Goal: Information Seeking & Learning: Learn about a topic

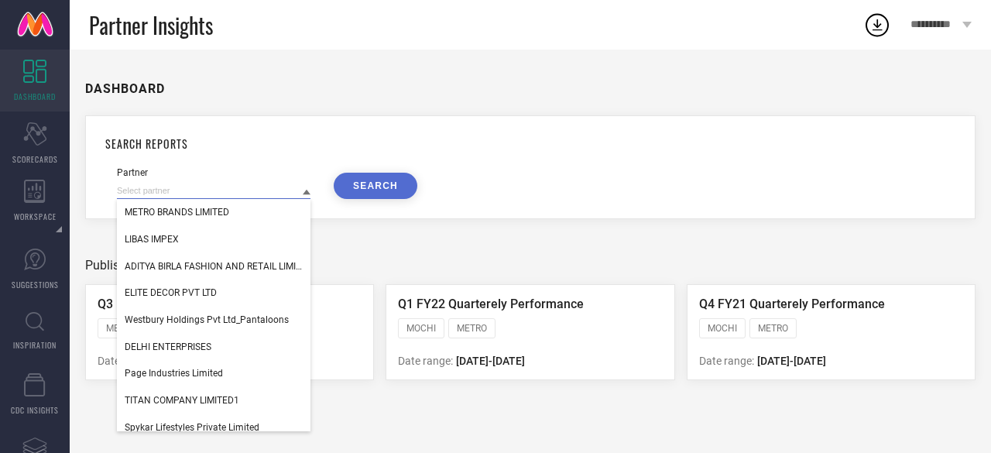
click at [270, 193] on input at bounding box center [213, 191] width 193 height 16
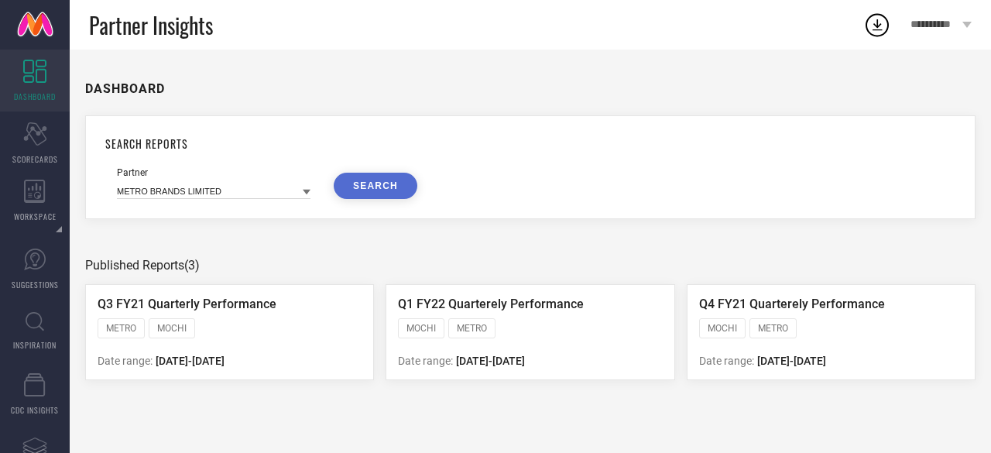
click at [378, 188] on button "SEARCH" at bounding box center [376, 186] width 84 height 26
click at [263, 324] on div "METRO MOCHI" at bounding box center [230, 329] width 264 height 23
click at [31, 139] on icon "Scorecard" at bounding box center [35, 133] width 24 height 23
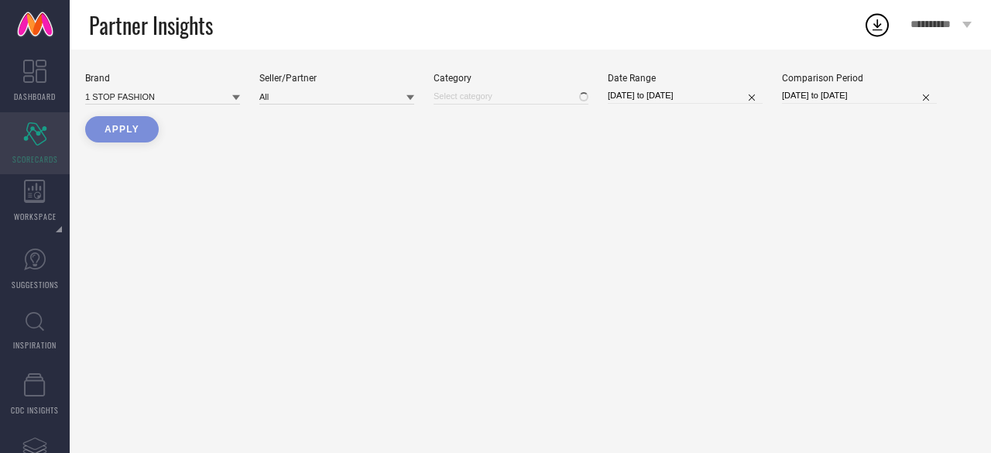
type input "All"
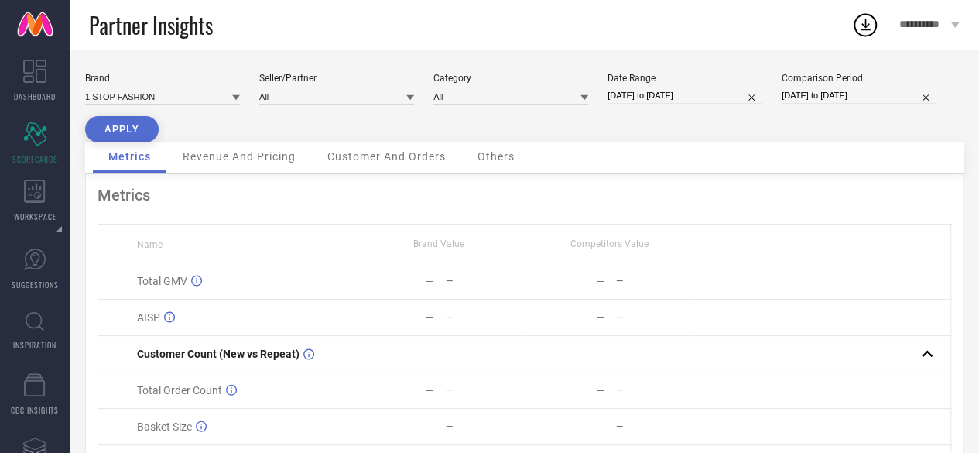
click at [949, 23] on div "**********" at bounding box center [929, 25] width 100 height 50
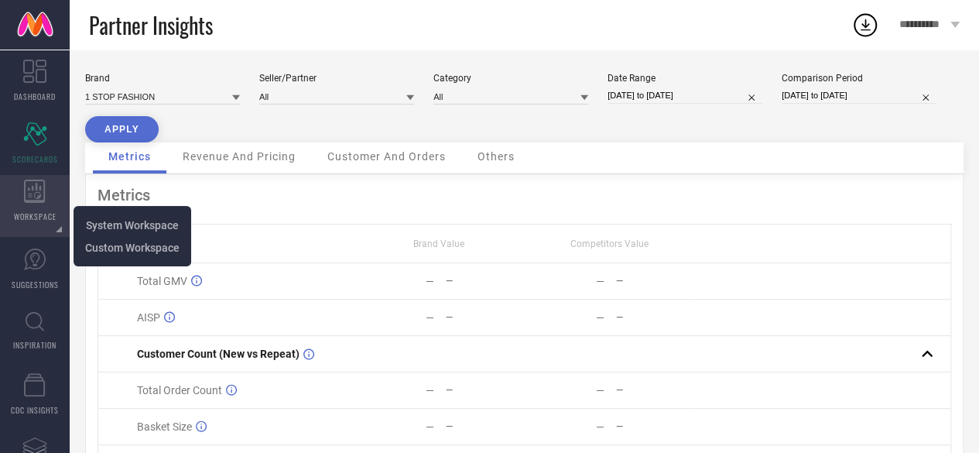
click at [28, 217] on span "WORKSPACE" at bounding box center [35, 217] width 43 height 12
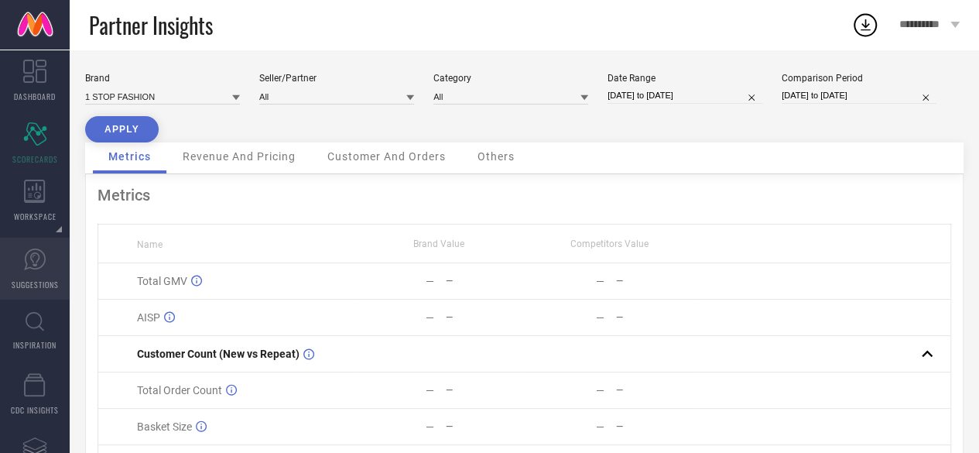
click at [25, 269] on icon at bounding box center [35, 259] width 22 height 22
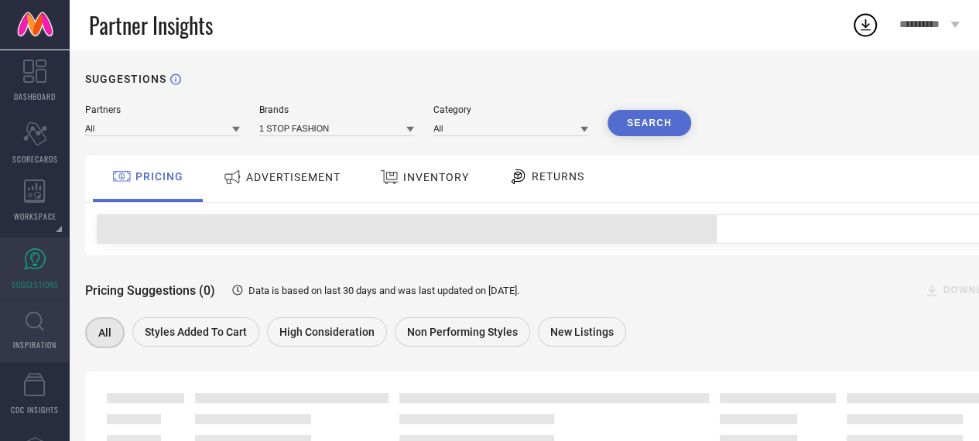
click at [30, 336] on link "INSPIRATION" at bounding box center [35, 331] width 70 height 62
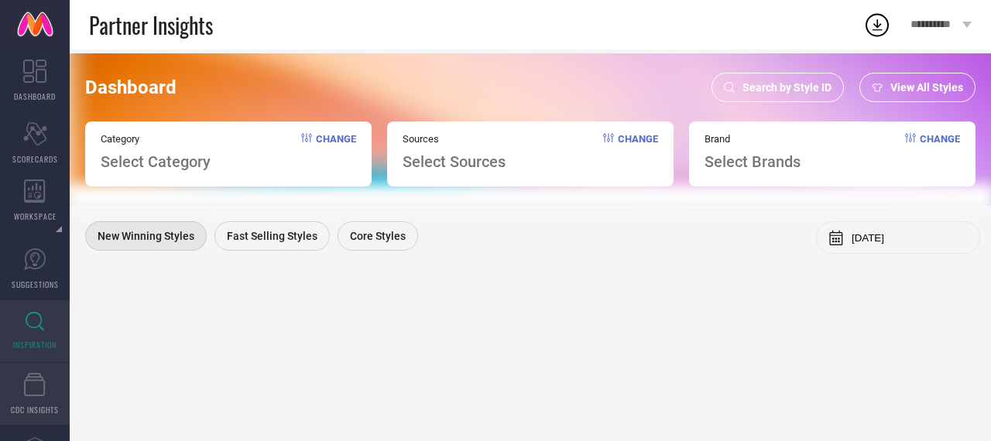
click at [28, 390] on icon at bounding box center [35, 384] width 22 height 23
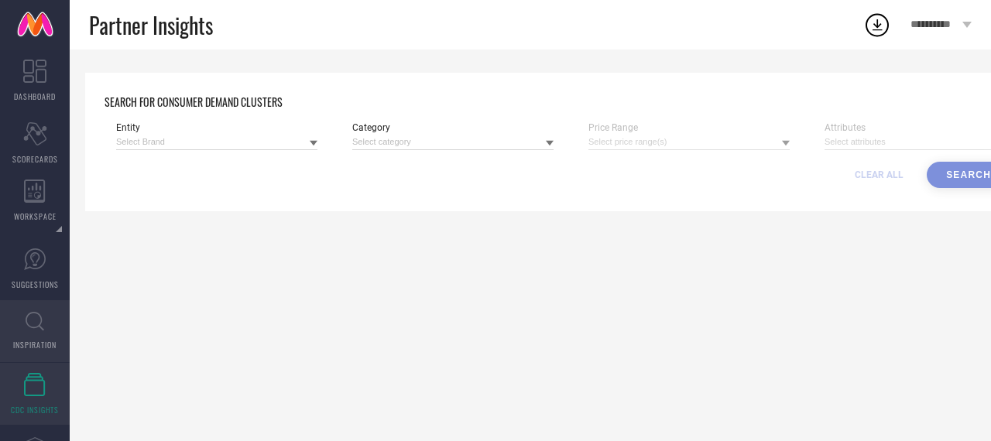
click at [42, 320] on icon at bounding box center [35, 321] width 19 height 19
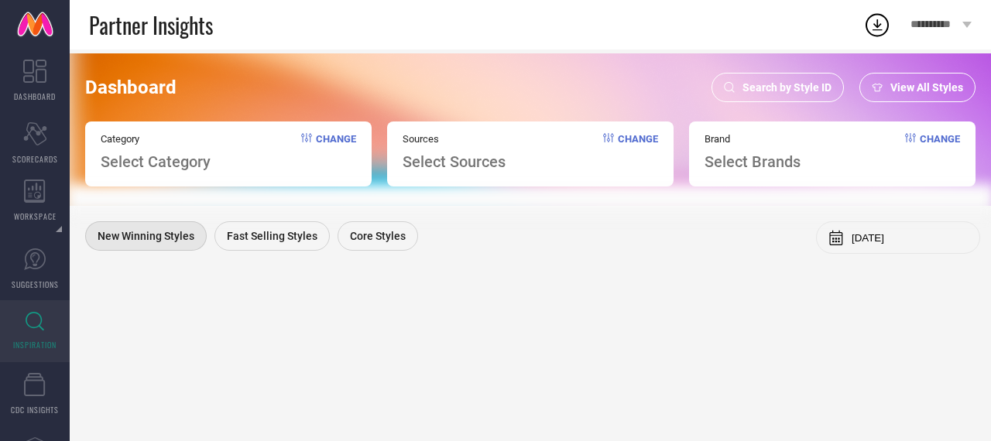
click at [900, 87] on span "View All Styles" at bounding box center [926, 87] width 73 height 12
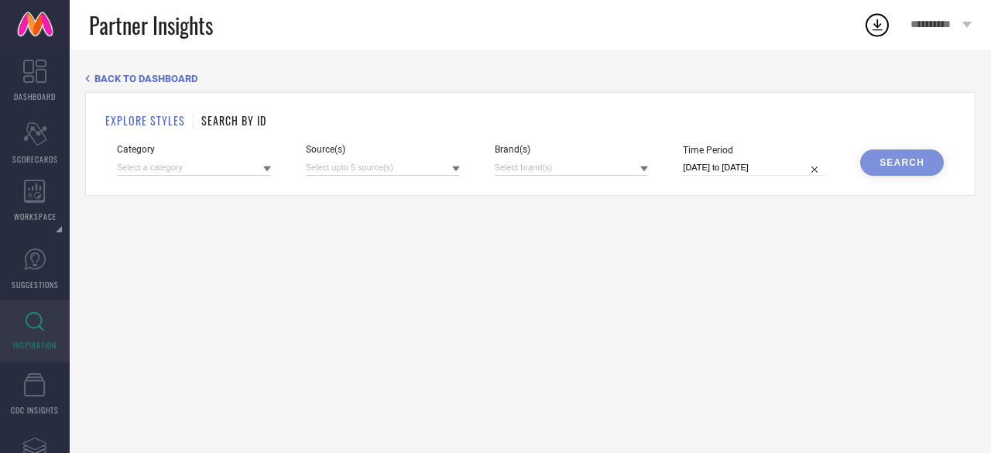
click at [223, 118] on h1 "SEARCH BY ID" at bounding box center [233, 120] width 65 height 16
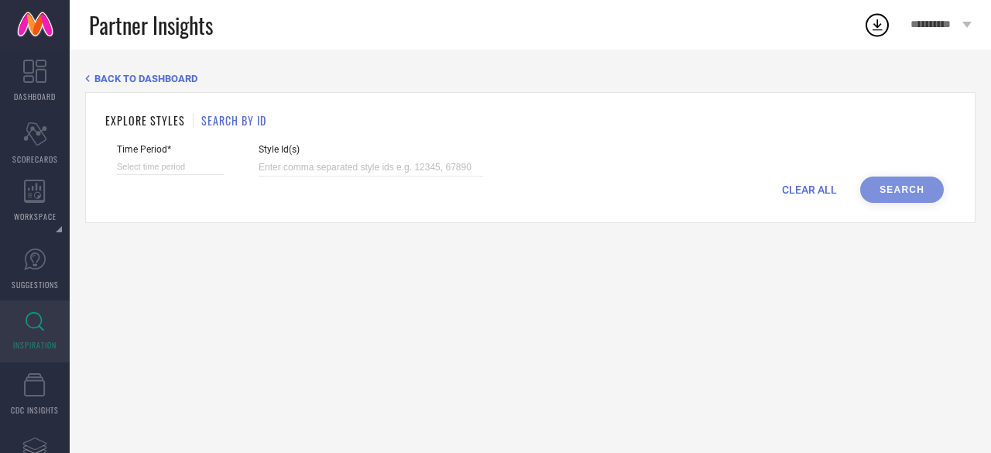
click at [150, 118] on h1 "EXPLORE STYLES" at bounding box center [145, 120] width 80 height 16
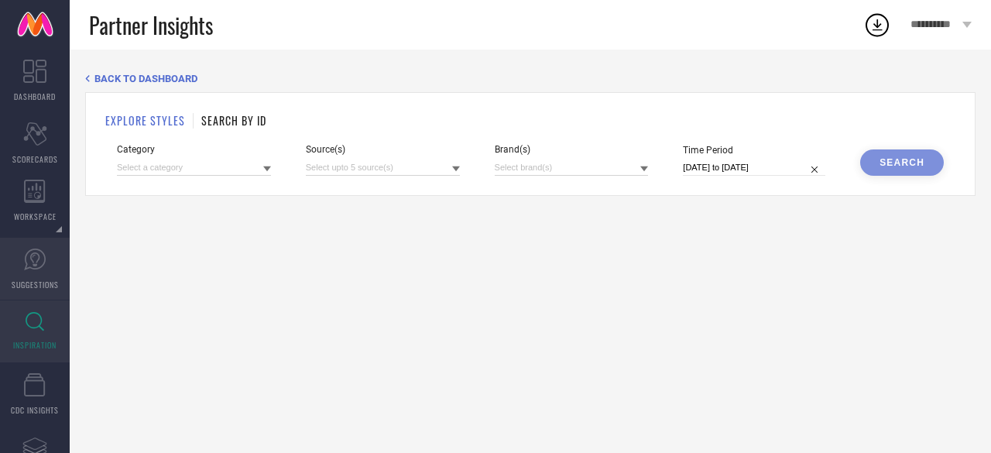
click at [37, 282] on span "SUGGESTIONS" at bounding box center [35, 285] width 47 height 12
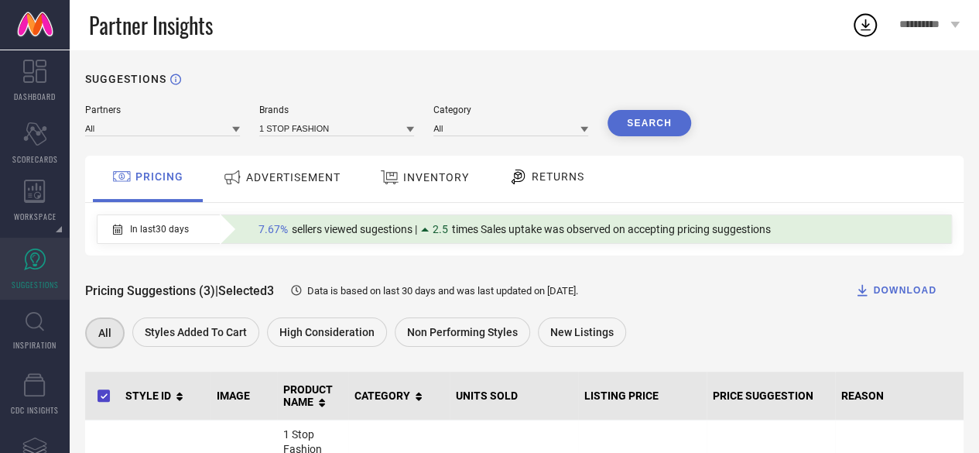
click at [876, 18] on icon at bounding box center [865, 25] width 28 height 28
click at [382, 174] on icon at bounding box center [389, 177] width 19 height 20
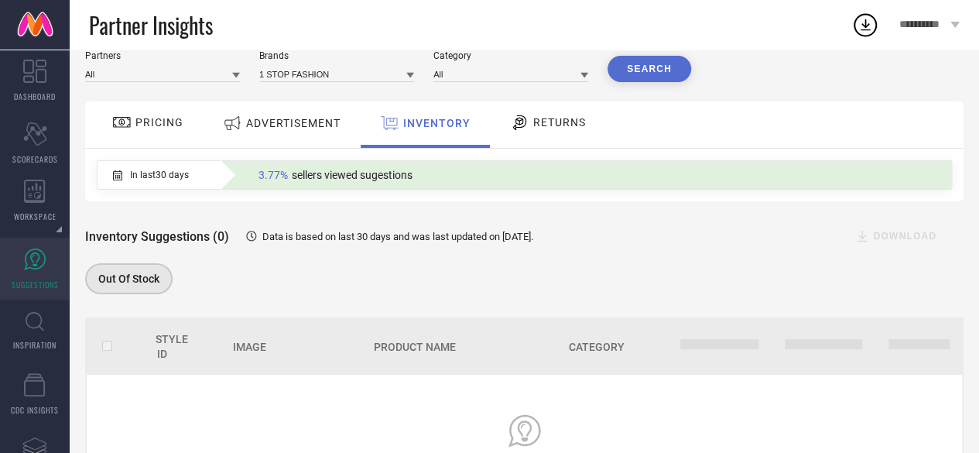
scroll to position [53, 0]
click at [536, 126] on span "RETURNS" at bounding box center [559, 123] width 53 height 12
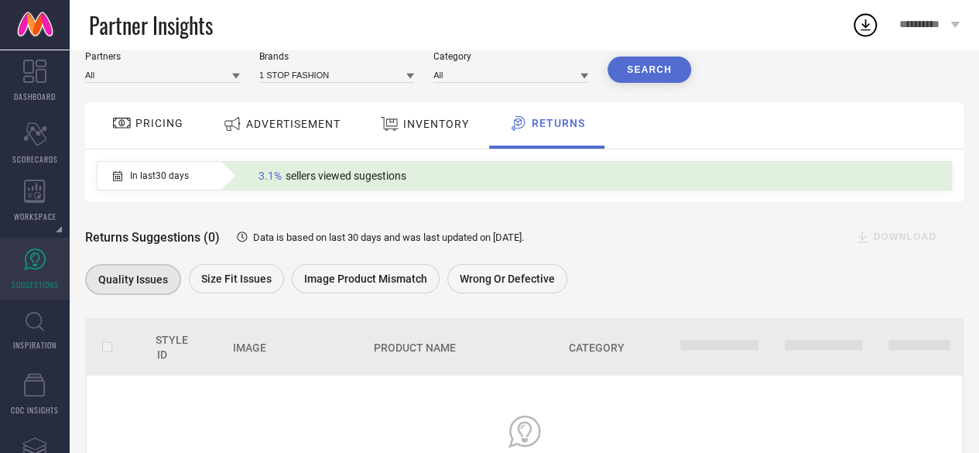
click at [264, 126] on span "ADVERTISEMENT" at bounding box center [293, 124] width 94 height 12
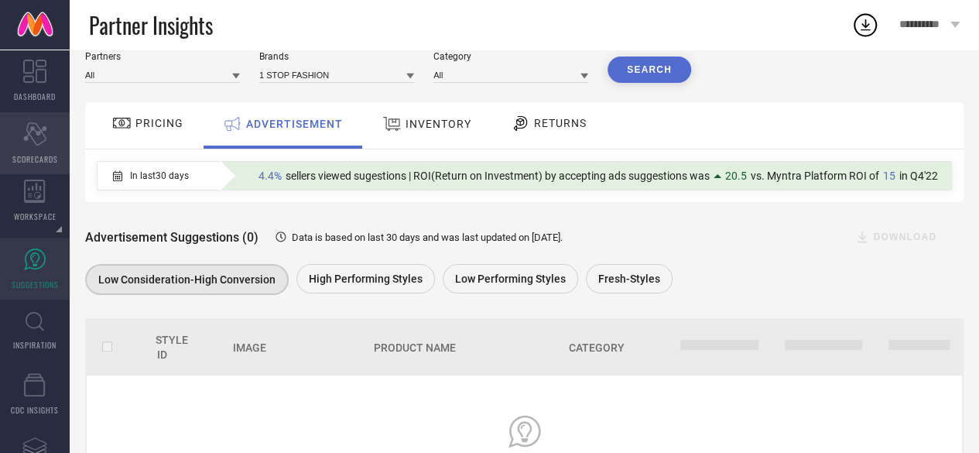
click at [23, 134] on icon "Scorecard" at bounding box center [35, 133] width 24 height 23
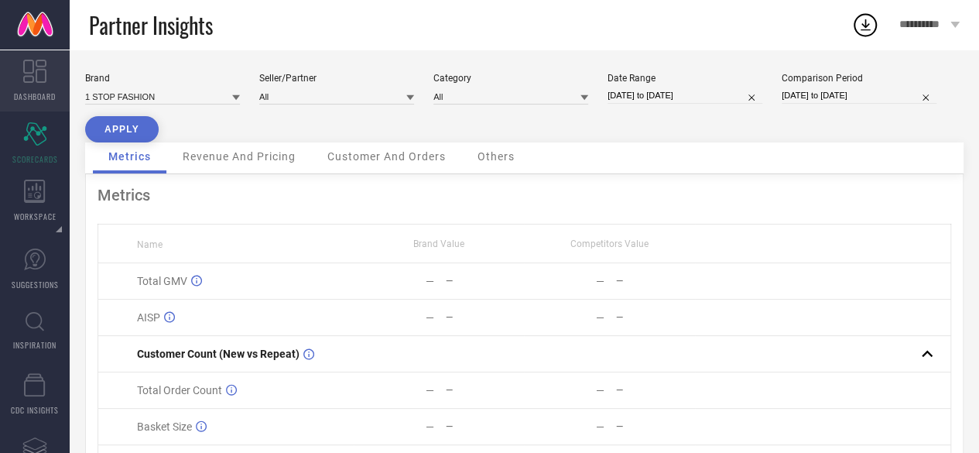
click at [25, 80] on icon at bounding box center [34, 71] width 23 height 23
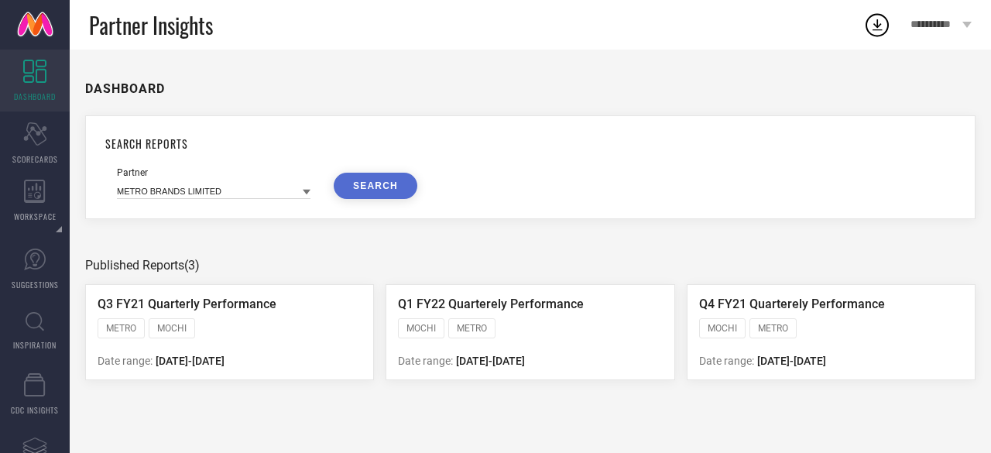
click at [28, 15] on link at bounding box center [35, 25] width 70 height 50
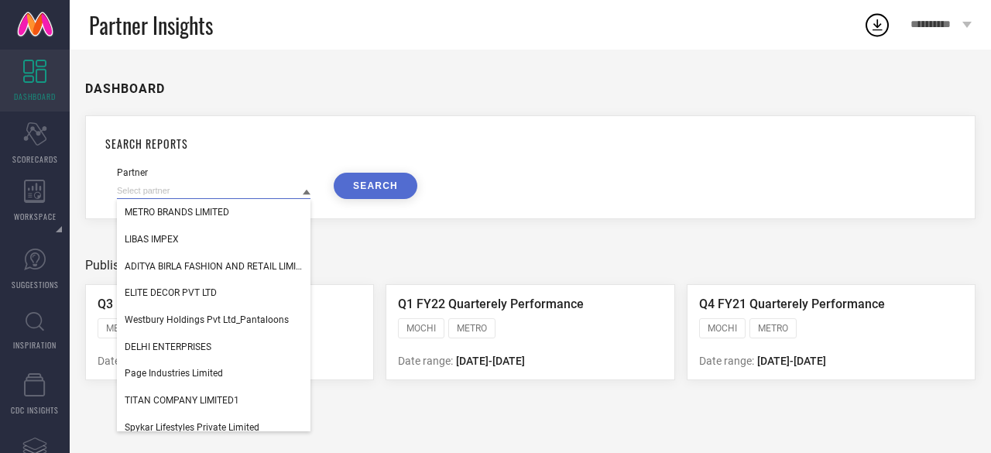
click at [258, 194] on input at bounding box center [213, 191] width 193 height 16
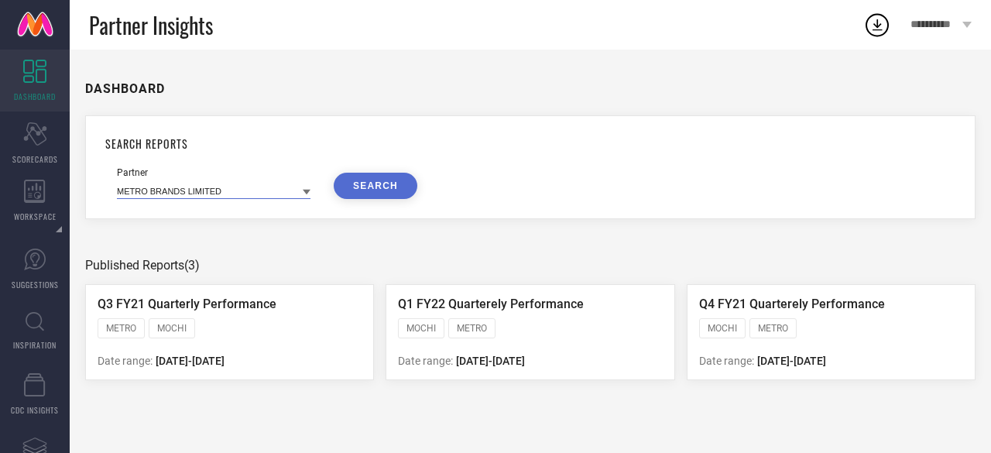
click at [257, 196] on input at bounding box center [213, 191] width 193 height 16
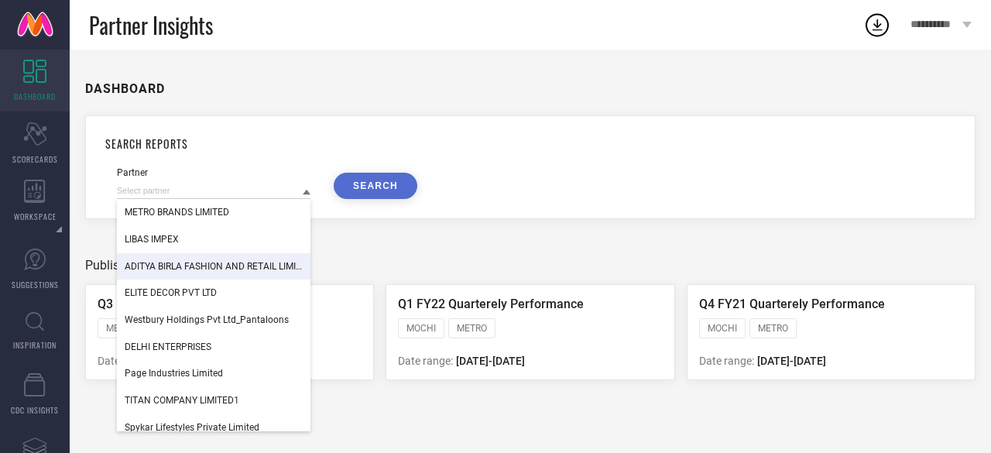
click at [238, 260] on div "ADITYA BIRLA FASHION AND RETAIL LIMITED (MADURA FASHION & LIFESTYLE DIVISION)" at bounding box center [213, 266] width 193 height 26
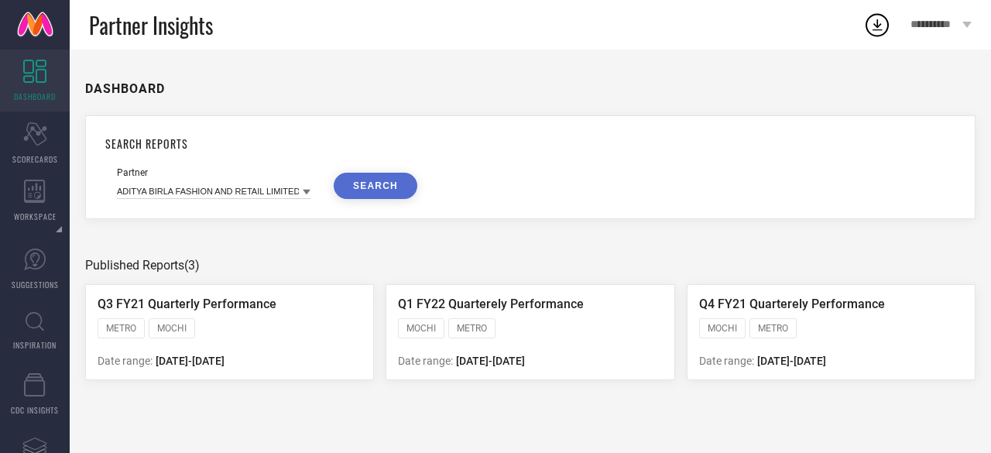
click at [374, 180] on button "SEARCH" at bounding box center [376, 186] width 84 height 26
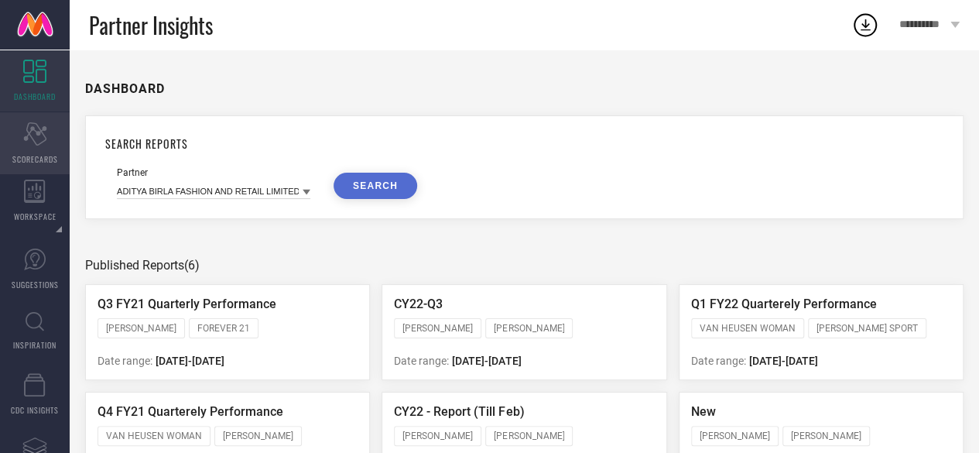
click at [36, 148] on div "Scorecard SCORECARDS" at bounding box center [35, 143] width 70 height 62
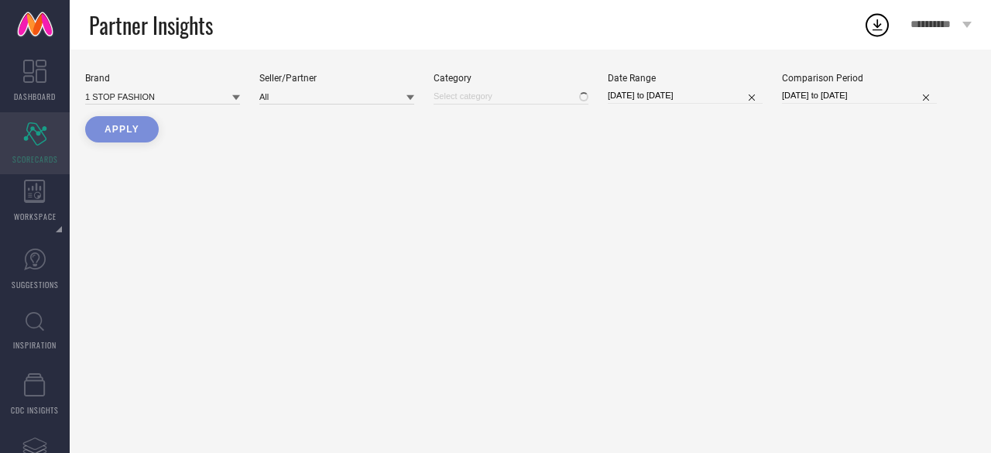
type input "All"
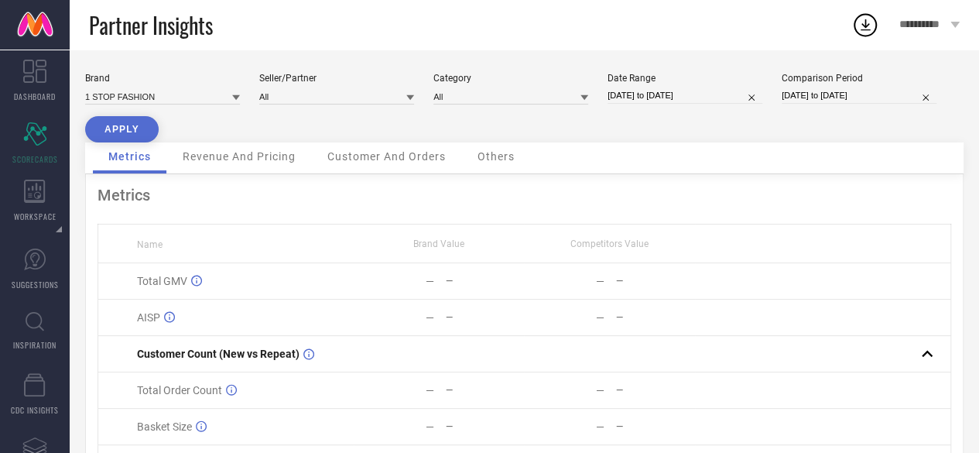
click at [498, 162] on span "Others" at bounding box center [496, 156] width 37 height 12
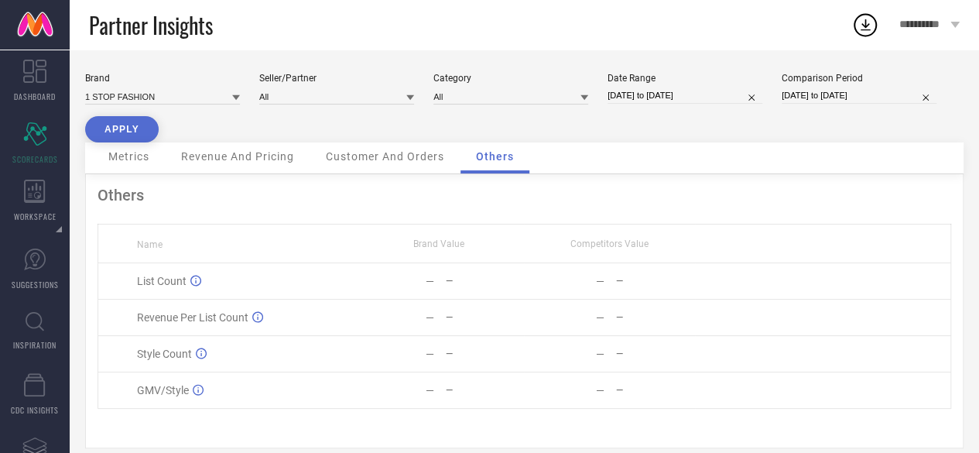
click at [381, 166] on div "Customer And Orders" at bounding box center [384, 157] width 149 height 31
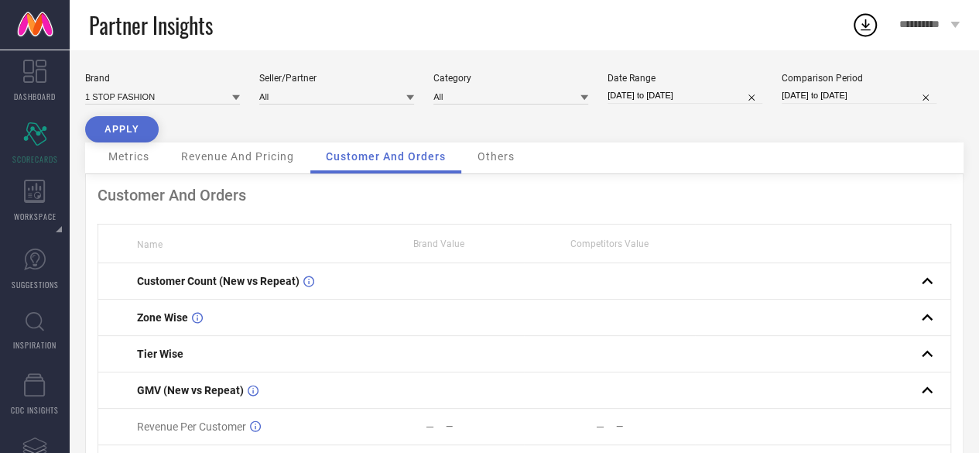
click at [243, 165] on div "Revenue And Pricing" at bounding box center [238, 157] width 144 height 31
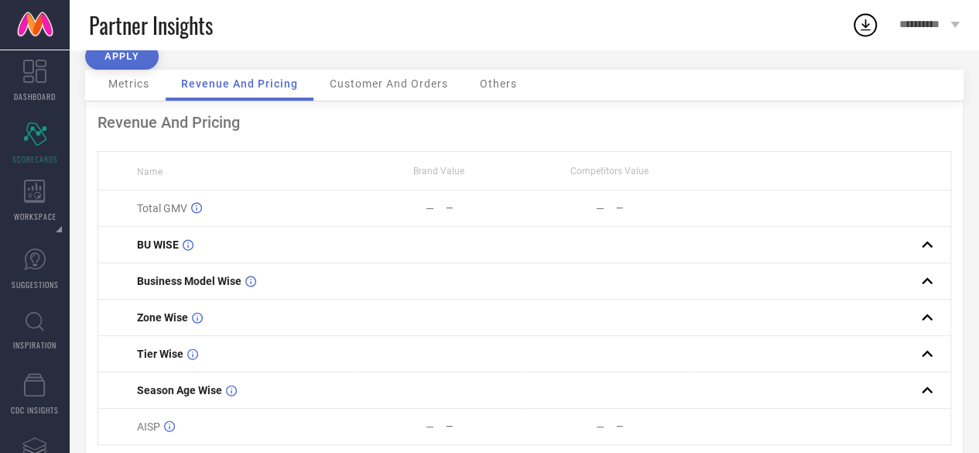
scroll to position [71, 0]
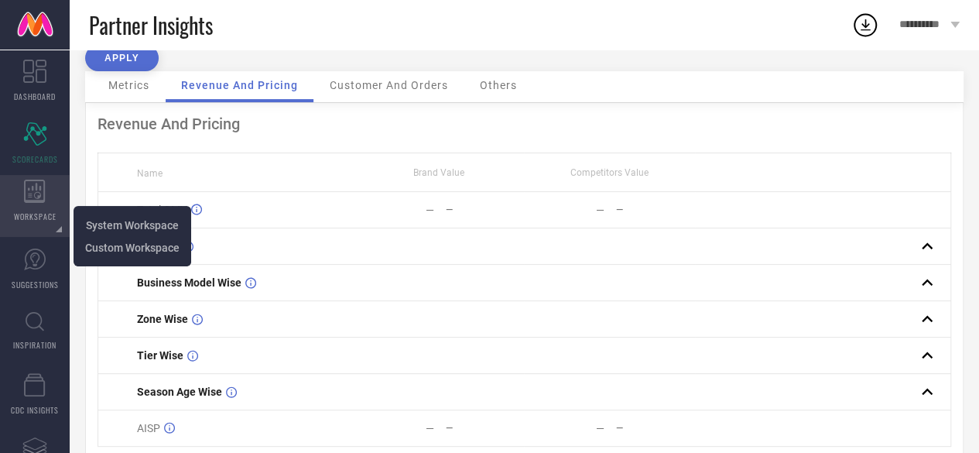
click at [43, 178] on div "WORKSPACE" at bounding box center [35, 206] width 70 height 62
click at [43, 193] on icon at bounding box center [34, 191] width 21 height 23
click at [9, 219] on div "WORKSPACE" at bounding box center [35, 206] width 70 height 62
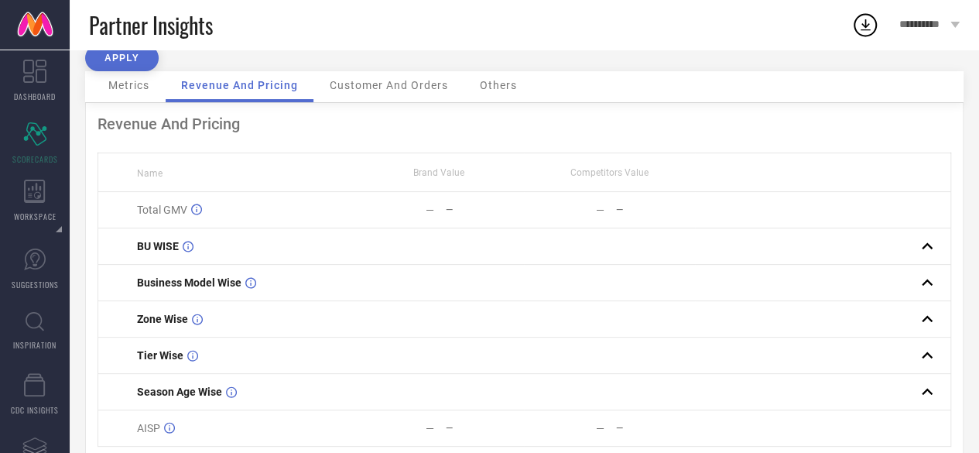
click at [353, 104] on div "Revenue And Pricing Name Brand Value Competitors Value Total GMV — — — — BU WIS…" at bounding box center [524, 294] width 878 height 383
click at [346, 88] on span "Customer And Orders" at bounding box center [389, 85] width 118 height 12
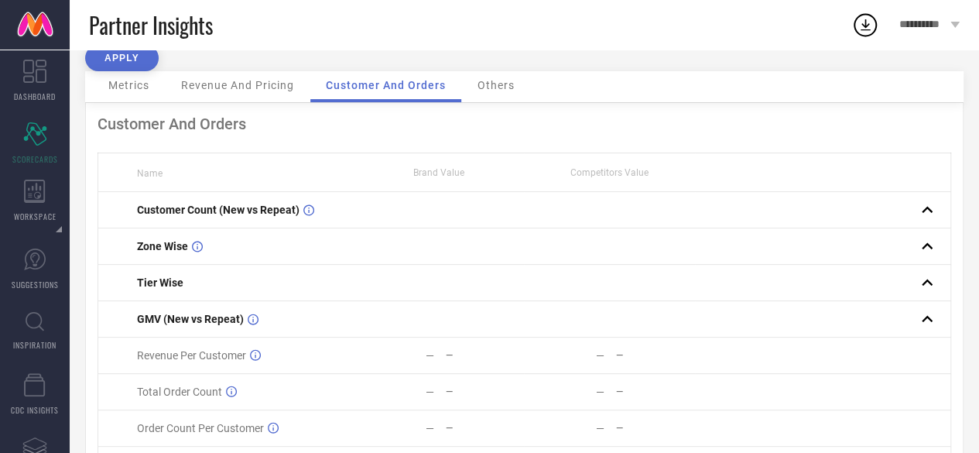
click at [122, 74] on div "Metrics" at bounding box center [129, 86] width 72 height 31
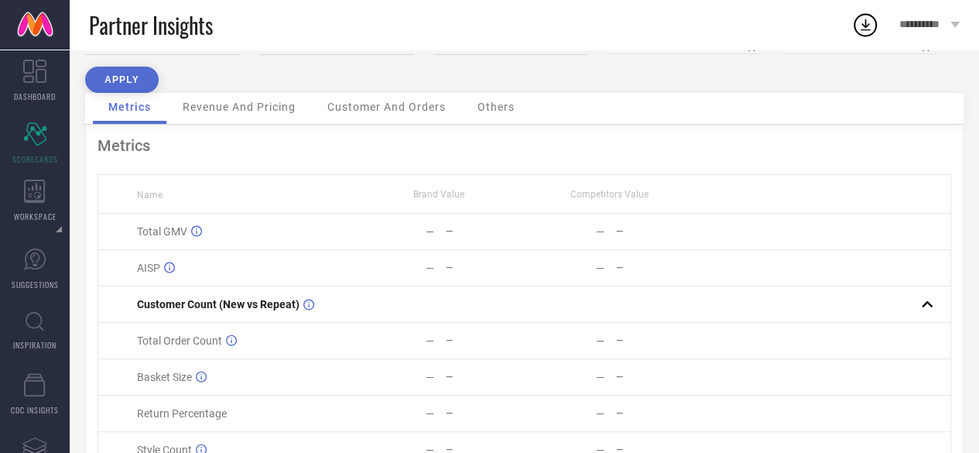
scroll to position [0, 0]
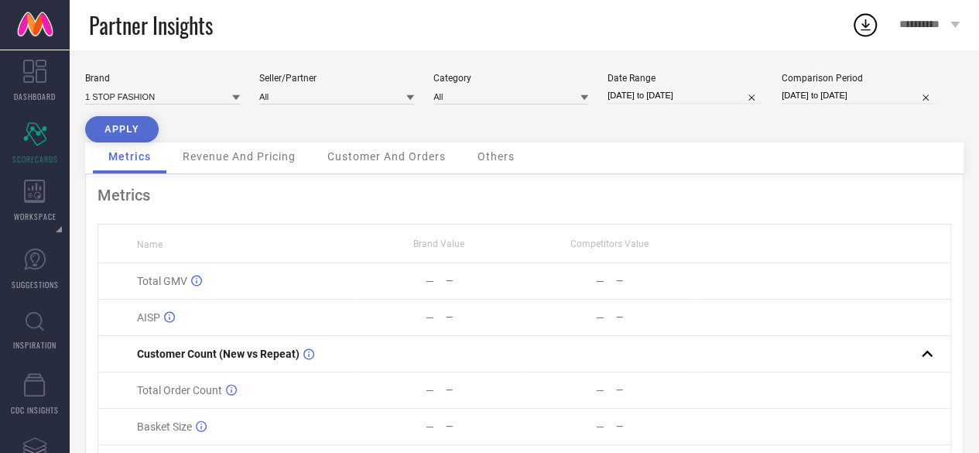
click at [129, 121] on button "APPLY" at bounding box center [122, 129] width 74 height 26
click at [29, 267] on icon at bounding box center [35, 259] width 22 height 22
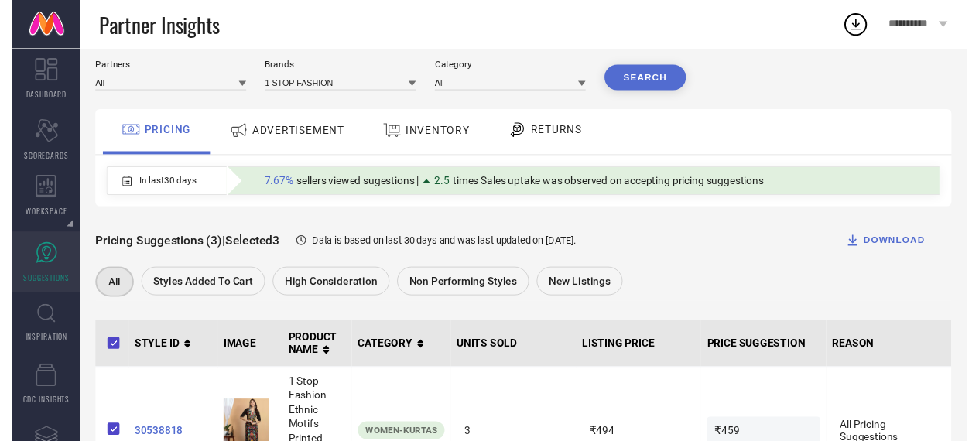
scroll to position [44, 0]
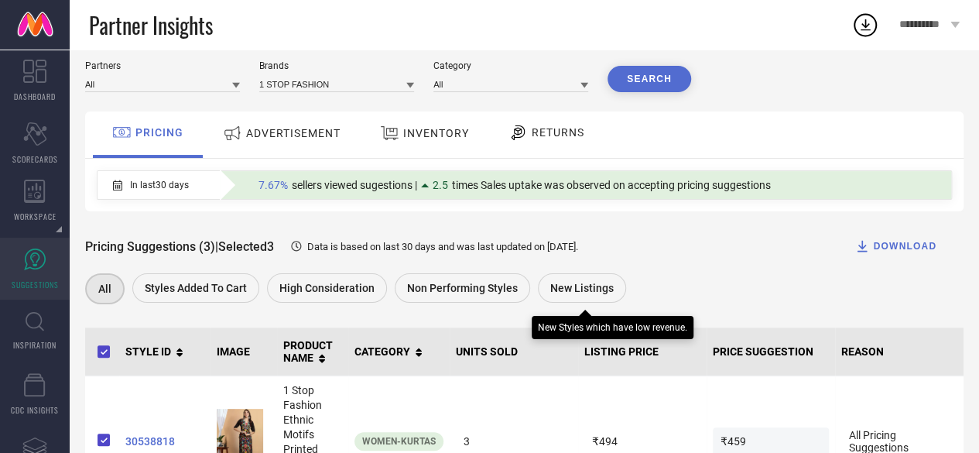
click at [588, 287] on span "New Listings" at bounding box center [581, 288] width 63 height 12
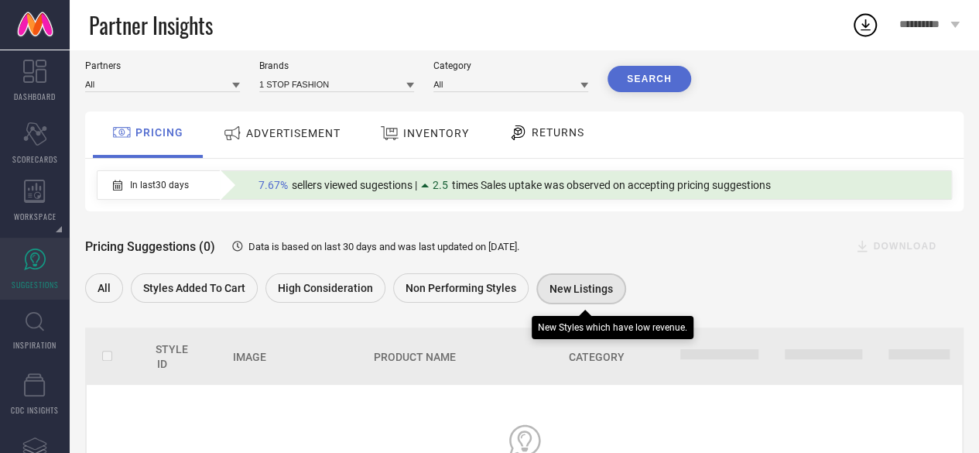
click at [563, 286] on span "New Listings" at bounding box center [580, 288] width 63 height 12
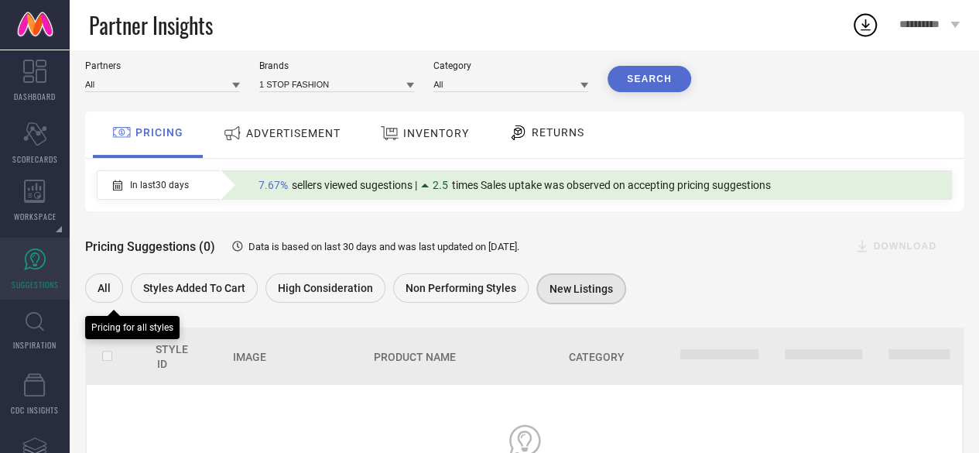
click at [110, 289] on div "All" at bounding box center [104, 287] width 38 height 29
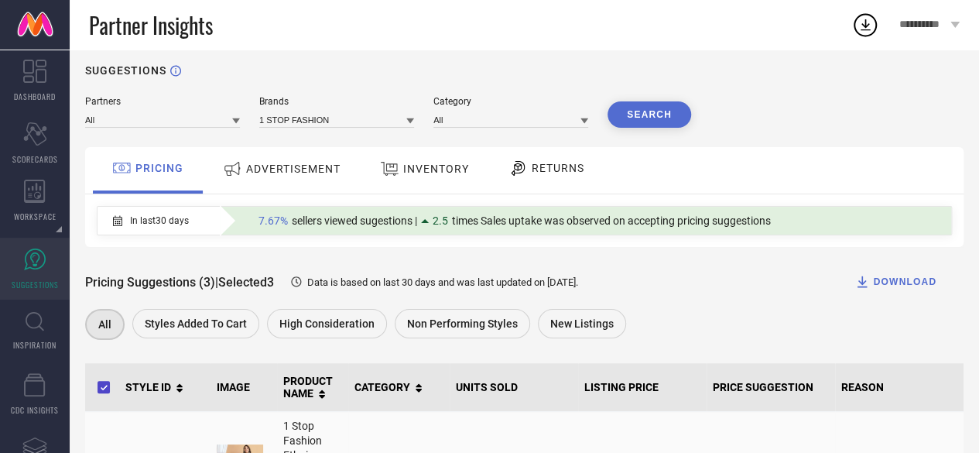
scroll to position [0, 0]
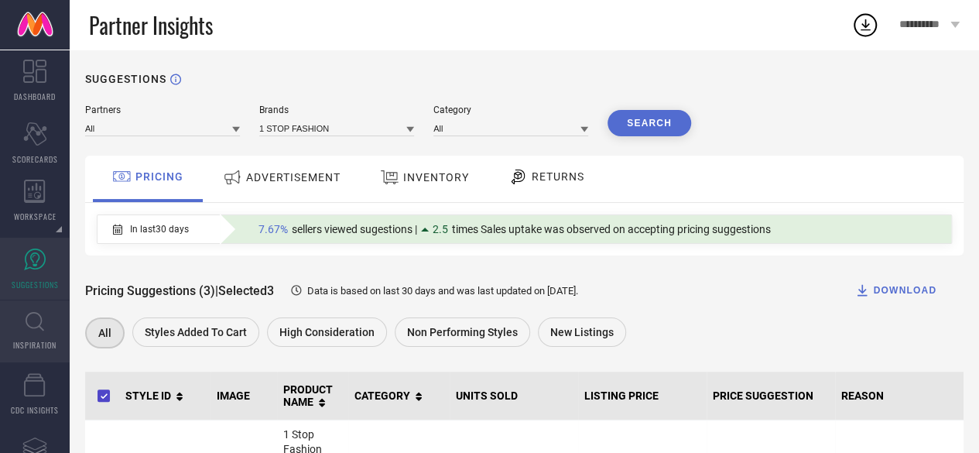
click at [29, 334] on link "INSPIRATION" at bounding box center [35, 331] width 70 height 62
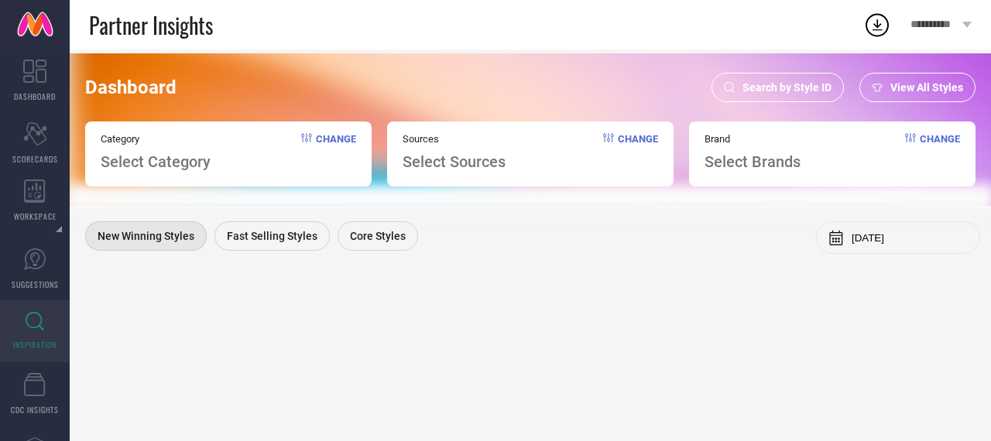
click at [889, 87] on div "View All Styles" at bounding box center [917, 87] width 116 height 29
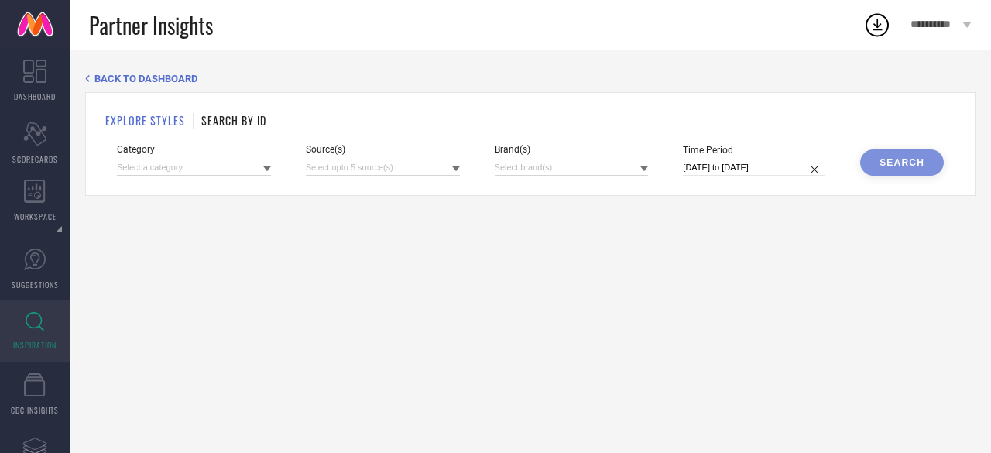
click at [19, 324] on link "INSPIRATION" at bounding box center [35, 331] width 70 height 62
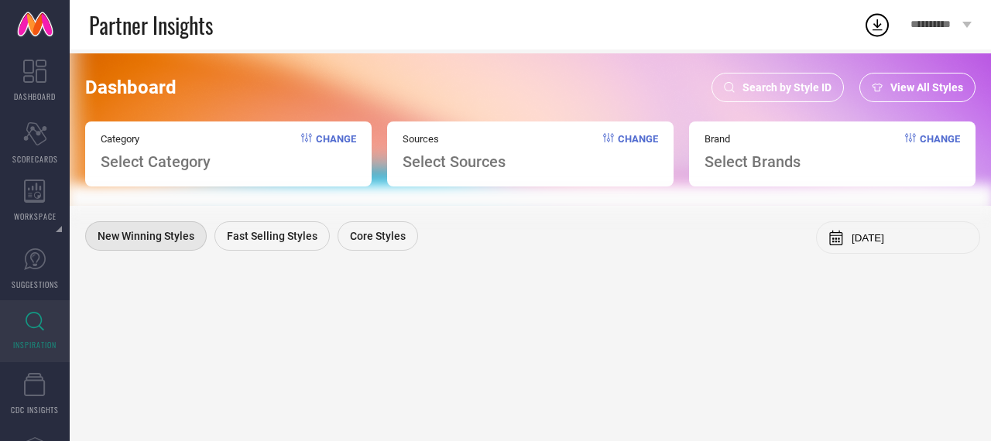
click at [176, 159] on span "Select Category" at bounding box center [156, 161] width 110 height 19
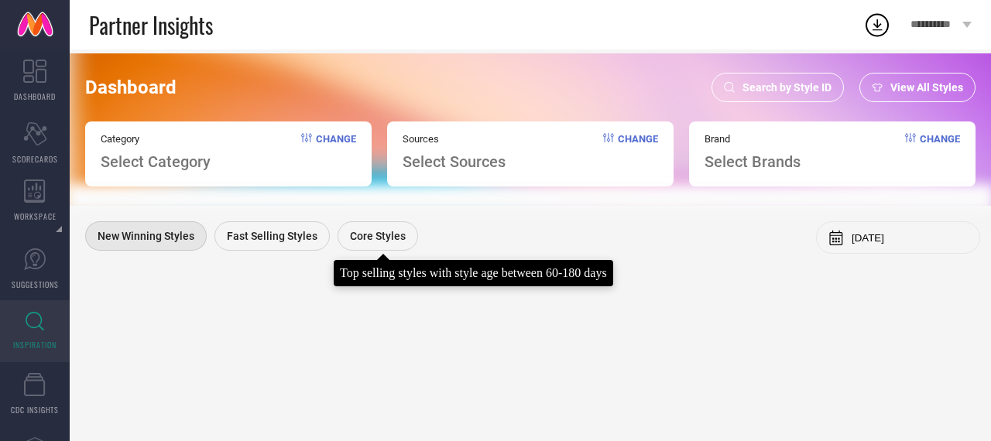
click at [367, 238] on span "Core Styles" at bounding box center [378, 236] width 56 height 12
click at [351, 244] on div "Core Styles" at bounding box center [377, 235] width 80 height 29
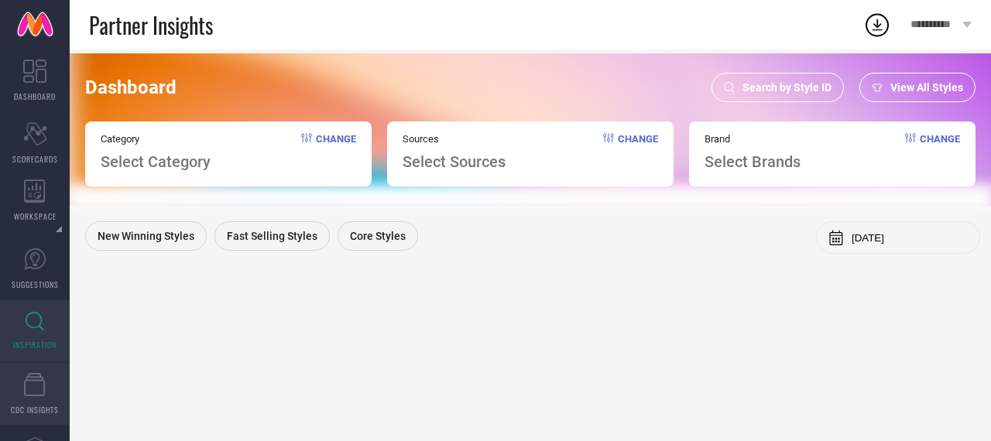
click at [39, 389] on icon at bounding box center [35, 384] width 22 height 23
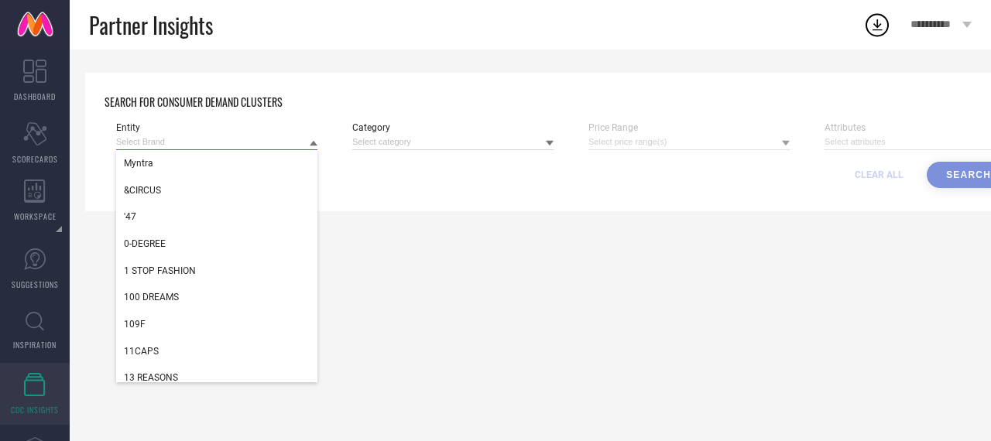
click at [199, 145] on input at bounding box center [216, 142] width 201 height 16
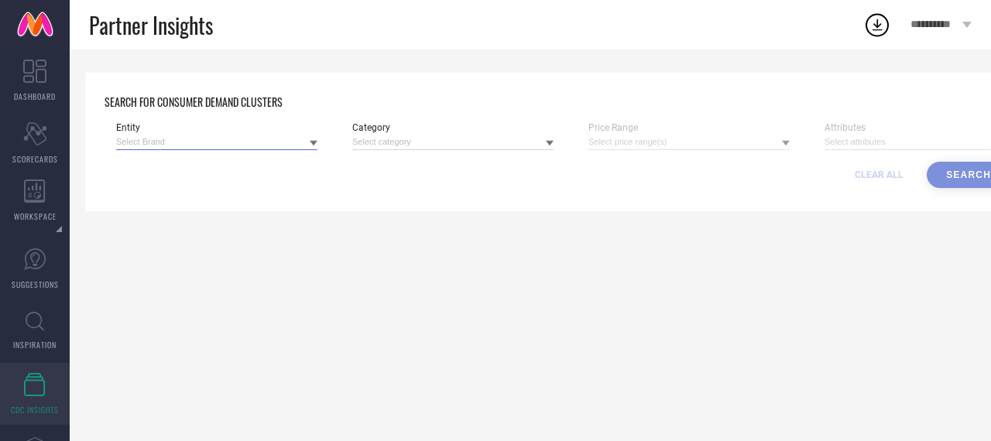
click at [220, 135] on input at bounding box center [216, 142] width 201 height 16
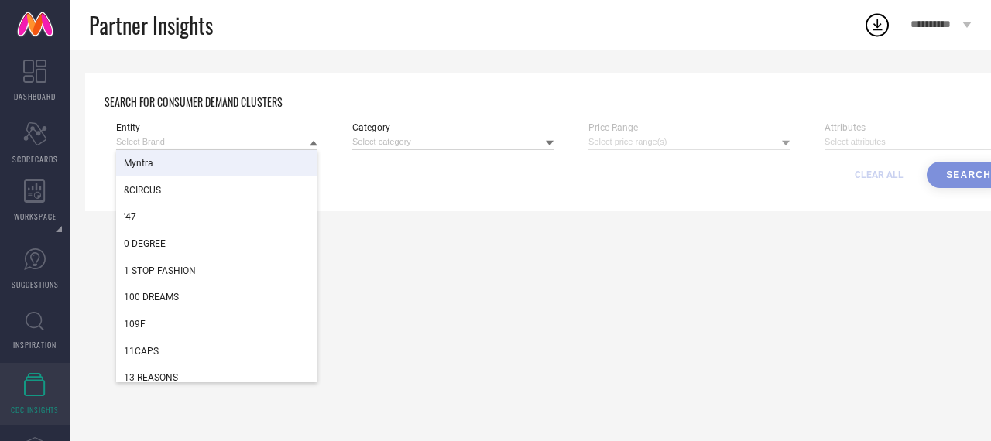
click at [224, 173] on div "Myntra" at bounding box center [216, 163] width 201 height 26
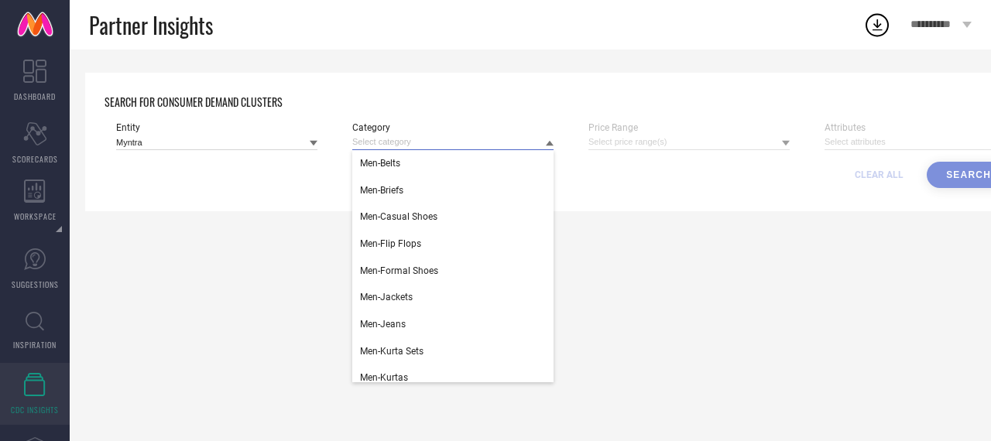
click at [412, 138] on input at bounding box center [452, 142] width 201 height 16
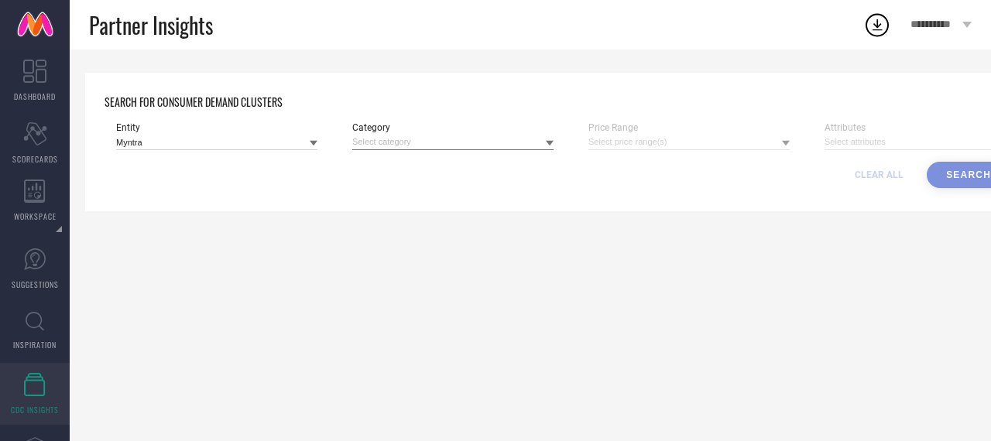
click at [517, 142] on input at bounding box center [452, 142] width 201 height 16
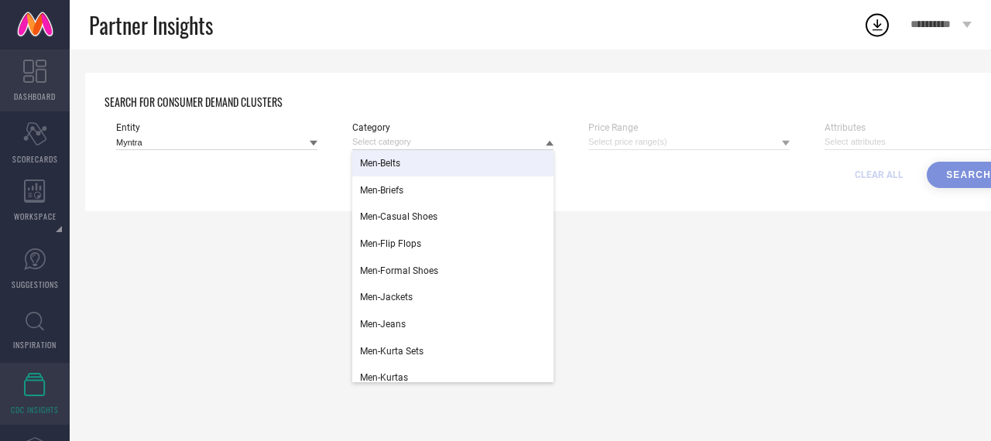
click at [34, 58] on link "DASHBOARD" at bounding box center [35, 81] width 70 height 62
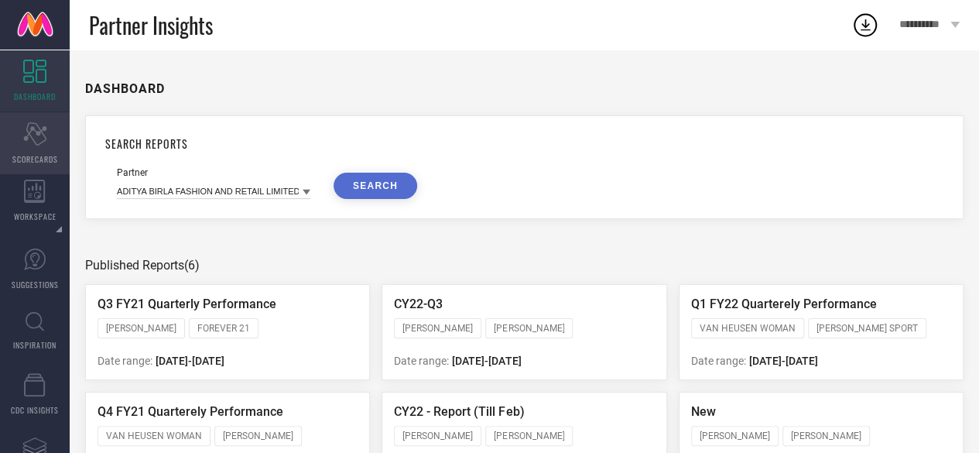
click at [28, 138] on icon "Scorecard" at bounding box center [35, 133] width 24 height 23
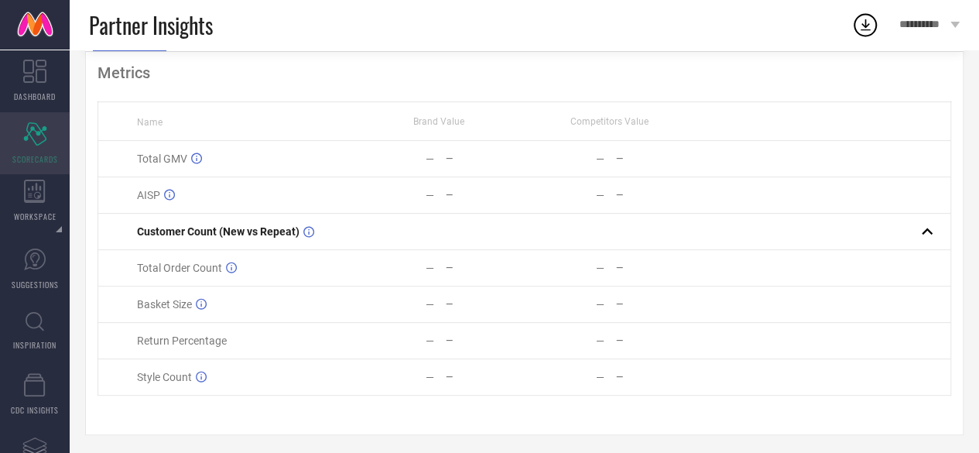
scroll to position [130, 0]
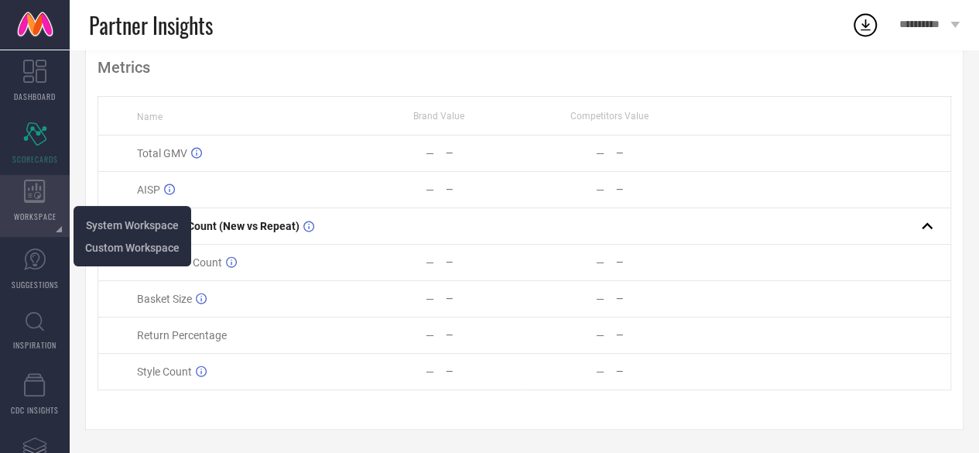
click at [17, 228] on div "WORKSPACE" at bounding box center [35, 206] width 70 height 62
click at [31, 208] on div "WORKSPACE" at bounding box center [35, 206] width 70 height 62
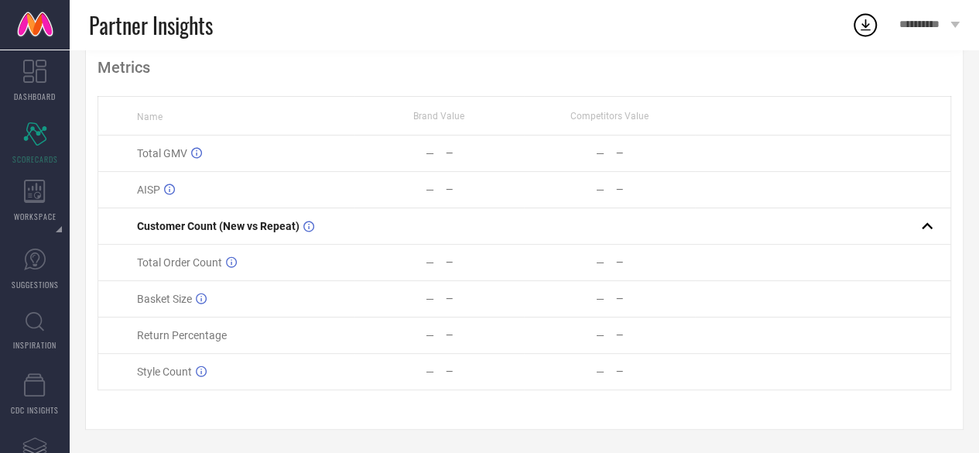
click at [98, 428] on div "Metrics Name Brand Value Competitors Value Total GMV — — — — AISP — — — — Custo…" at bounding box center [524, 237] width 878 height 383
click at [38, 280] on span "SUGGESTIONS" at bounding box center [35, 285] width 47 height 12
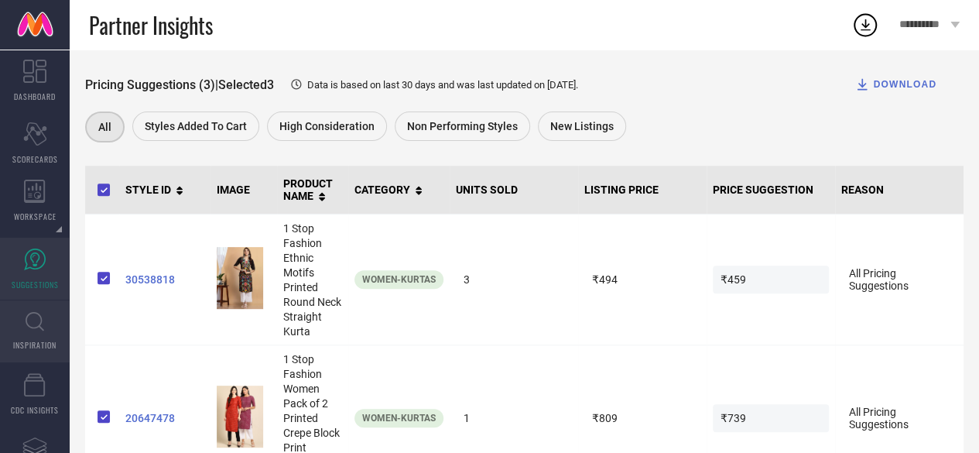
scroll to position [376, 0]
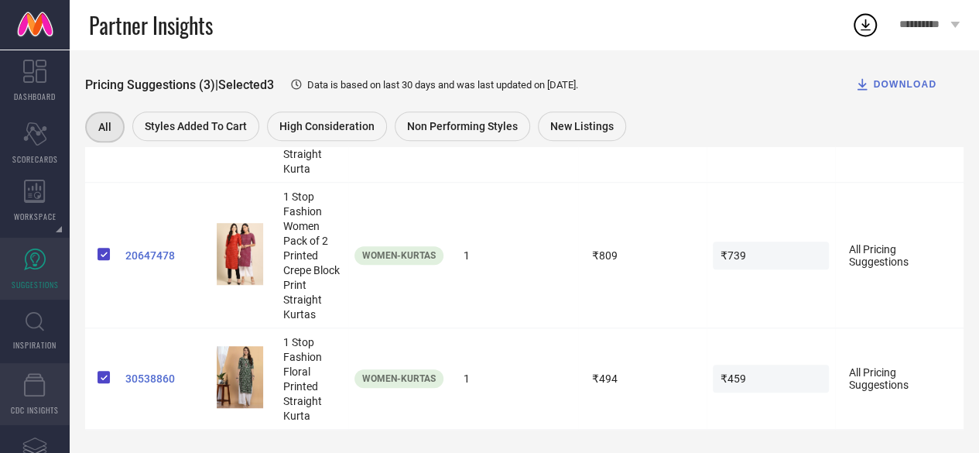
click at [28, 386] on icon at bounding box center [35, 384] width 22 height 23
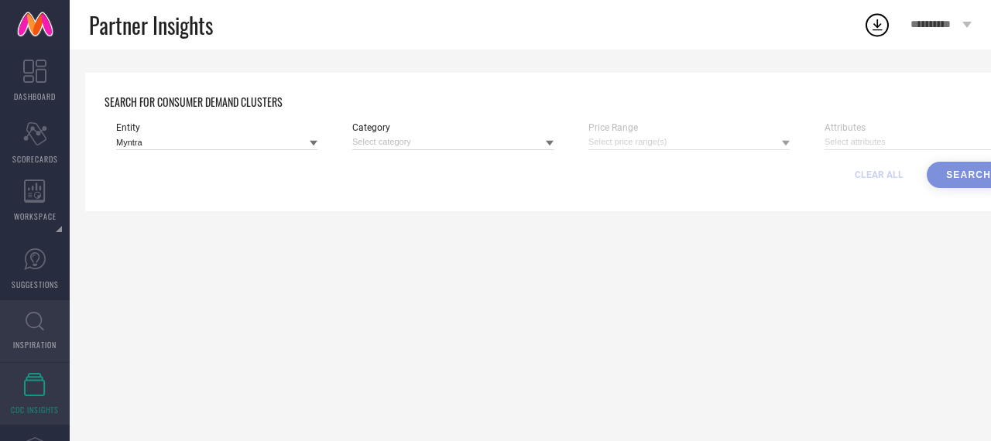
click at [27, 333] on link "INSPIRATION" at bounding box center [35, 331] width 70 height 62
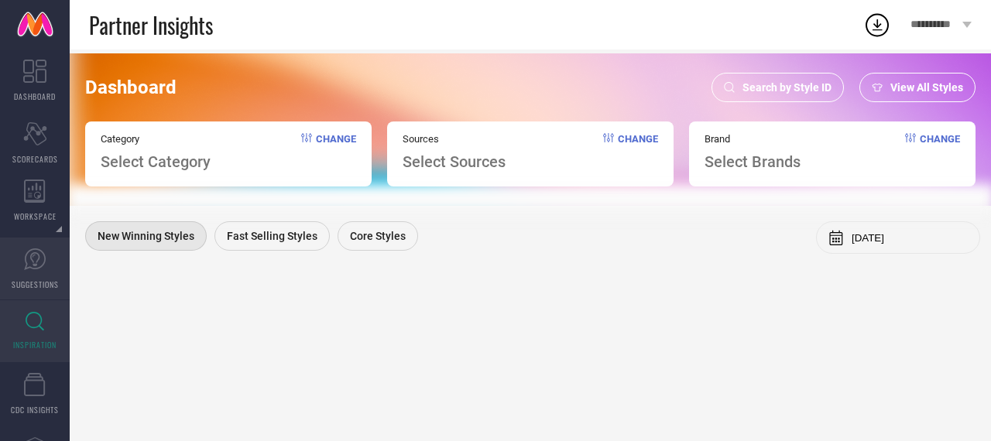
click at [30, 275] on link "SUGGESTIONS" at bounding box center [35, 269] width 70 height 62
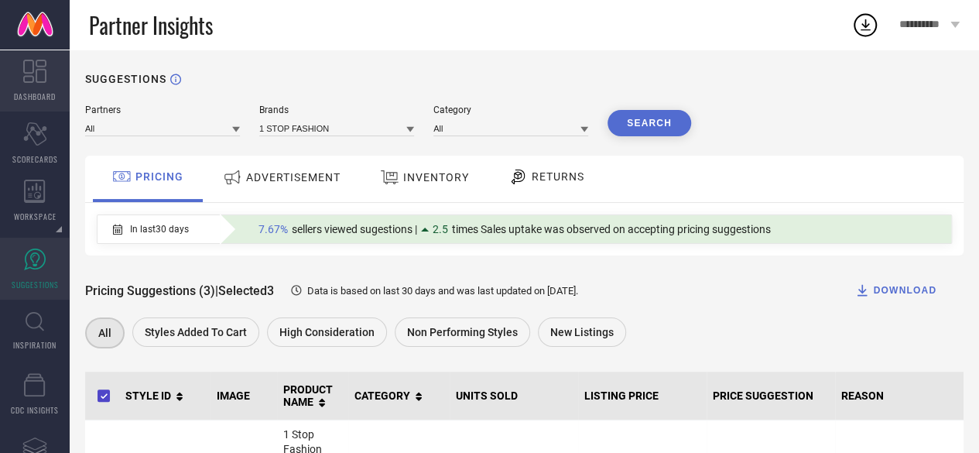
click at [29, 61] on icon at bounding box center [34, 71] width 23 height 23
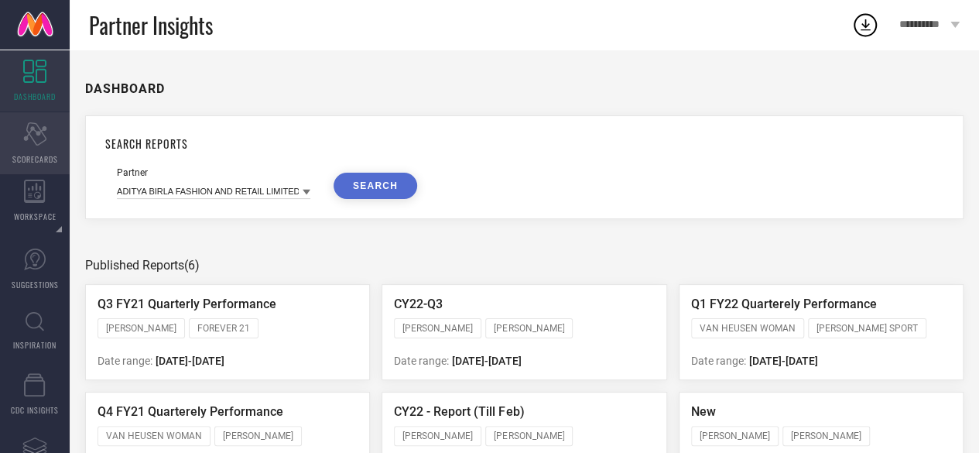
click at [24, 135] on icon "Scorecard" at bounding box center [35, 133] width 24 height 23
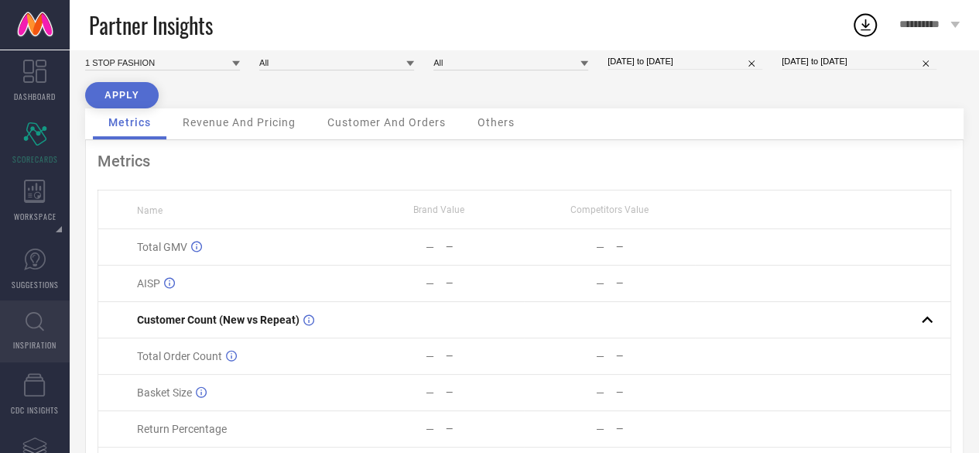
scroll to position [130, 0]
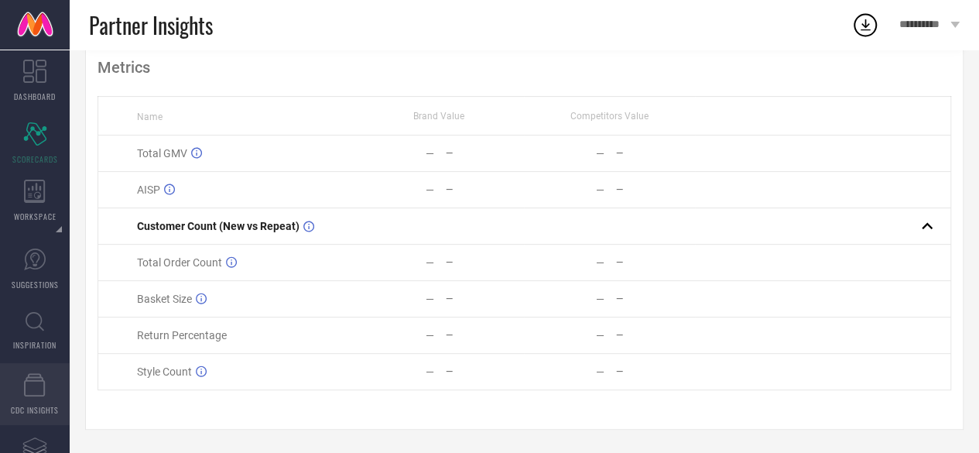
click at [36, 386] on icon at bounding box center [35, 384] width 22 height 23
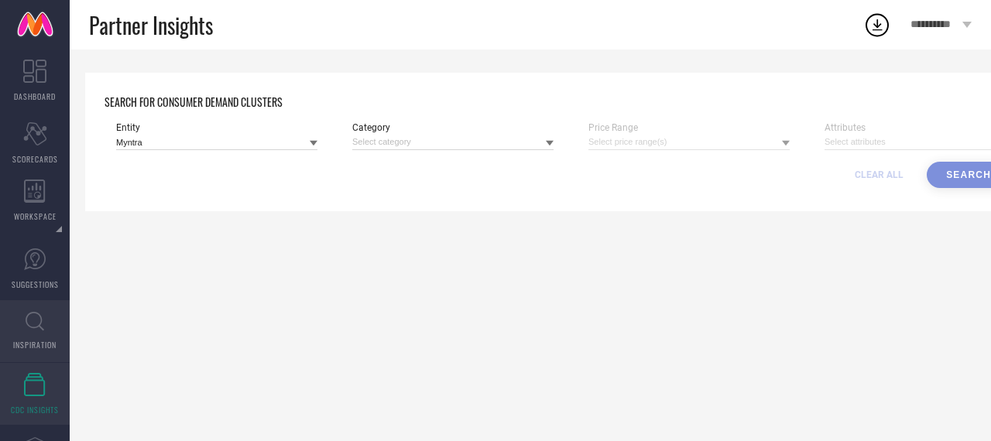
click at [34, 355] on link "INSPIRATION" at bounding box center [35, 331] width 70 height 62
